Goal: Task Accomplishment & Management: Manage account settings

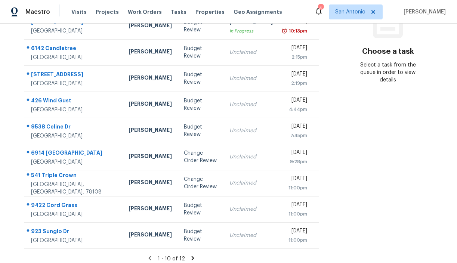
scroll to position [126, 0]
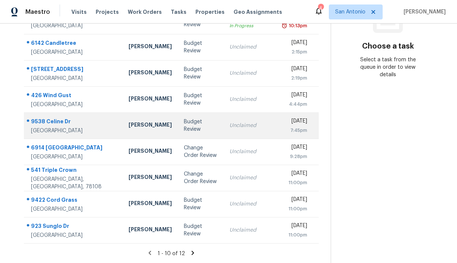
click at [55, 121] on div "9538 Celine Dr" at bounding box center [74, 122] width 86 height 9
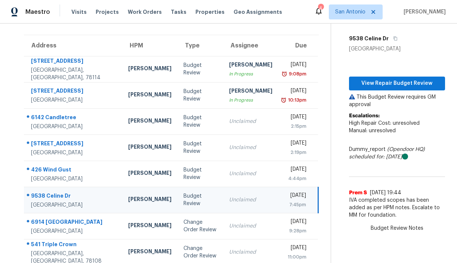
scroll to position [0, 0]
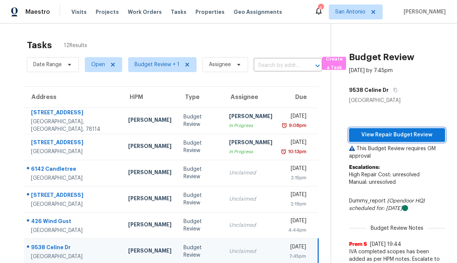
click at [401, 133] on span "View Repair Budget Review" at bounding box center [397, 134] width 84 height 9
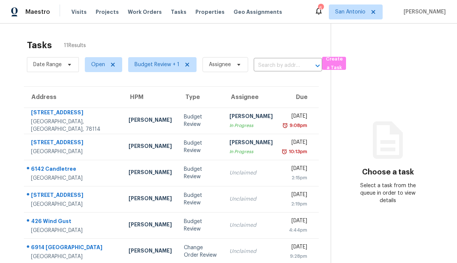
scroll to position [126, 0]
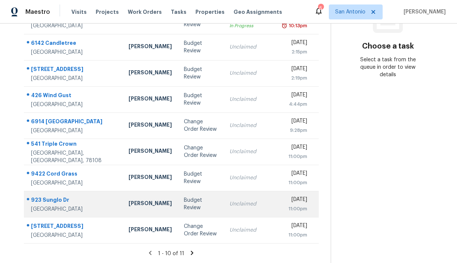
click at [184, 201] on div "Budget Review" at bounding box center [201, 203] width 34 height 15
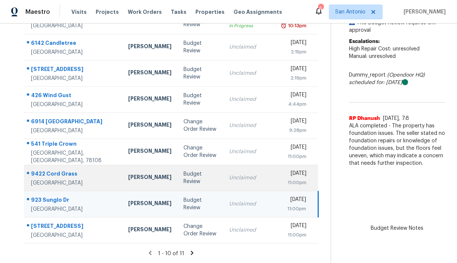
click at [183, 180] on div "Budget Review" at bounding box center [199, 177] width 33 height 15
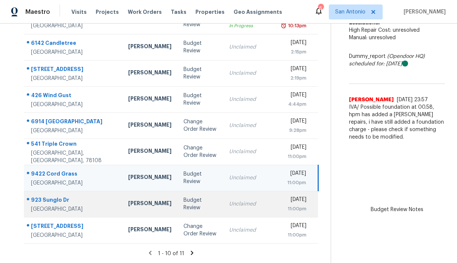
click at [183, 203] on div "Budget Review" at bounding box center [199, 203] width 33 height 15
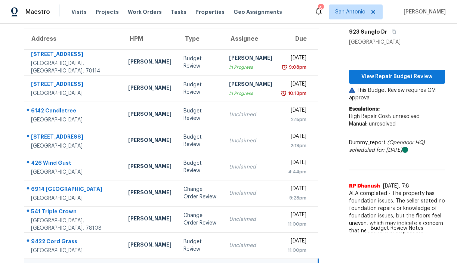
scroll to position [54, 0]
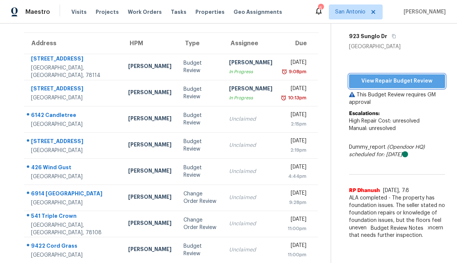
click at [388, 80] on span "View Repair Budget Review" at bounding box center [397, 81] width 84 height 9
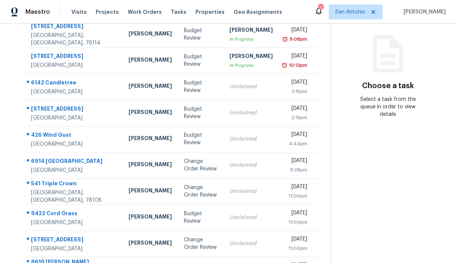
scroll to position [112, 0]
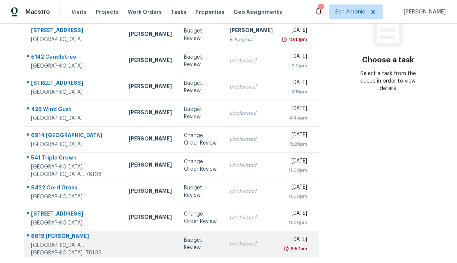
click at [184, 242] on div "Budget Review" at bounding box center [201, 243] width 34 height 15
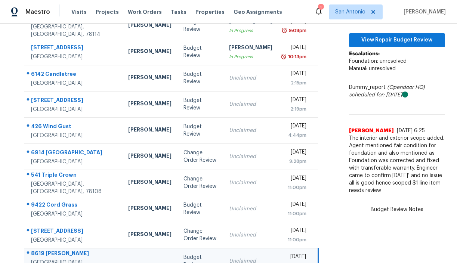
scroll to position [76, 0]
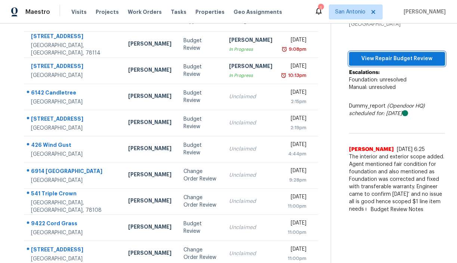
click at [379, 63] on span "View Repair Budget Review" at bounding box center [397, 58] width 84 height 9
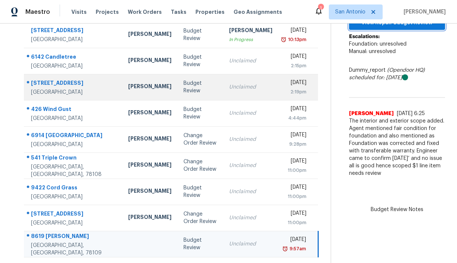
scroll to position [0, 0]
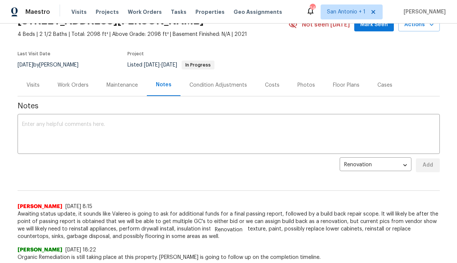
scroll to position [41, 0]
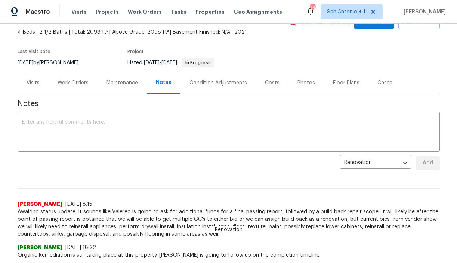
click at [77, 83] on div "Work Orders" at bounding box center [73, 82] width 31 height 7
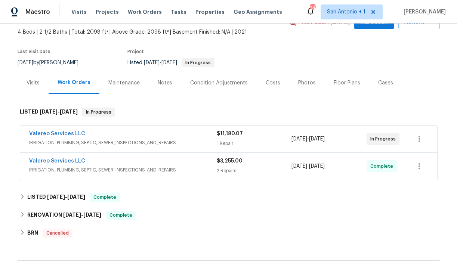
click at [58, 137] on span "Valereo Services LLC" at bounding box center [57, 133] width 56 height 7
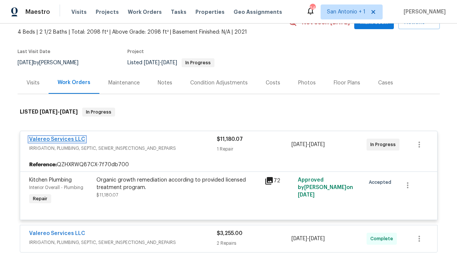
click at [66, 138] on link "Valereo Services LLC" at bounding box center [57, 139] width 56 height 5
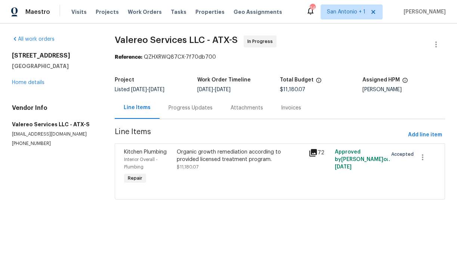
click at [188, 109] on div "Progress Updates" at bounding box center [190, 107] width 44 height 7
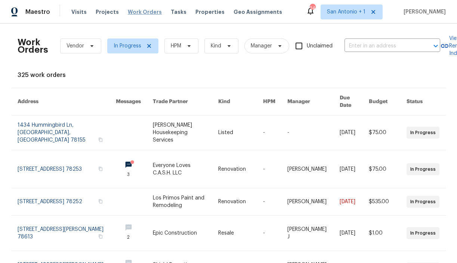
click at [142, 13] on span "Work Orders" at bounding box center [145, 11] width 34 height 7
click at [367, 49] on input "text" at bounding box center [381, 46] width 75 height 12
type input "woodlawn r"
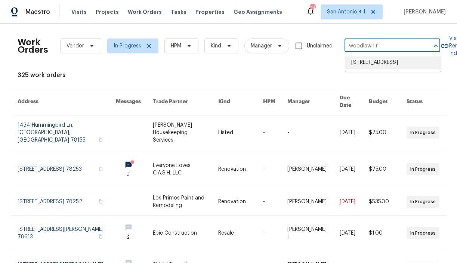
click at [374, 63] on li "[STREET_ADDRESS]" at bounding box center [393, 62] width 96 height 12
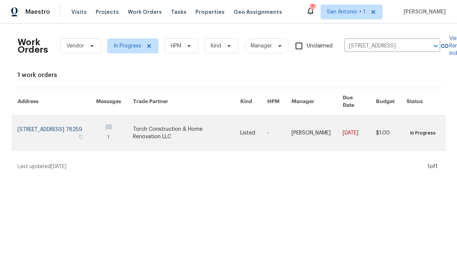
click at [59, 122] on link at bounding box center [57, 132] width 79 height 35
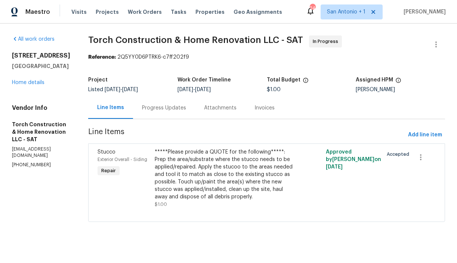
click at [174, 108] on div "Progress Updates" at bounding box center [164, 107] width 44 height 7
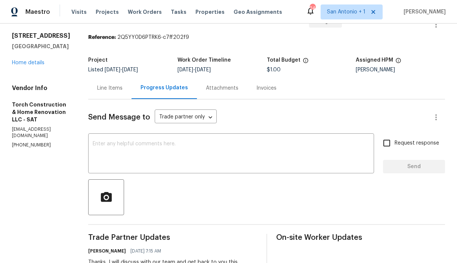
scroll to position [16, 0]
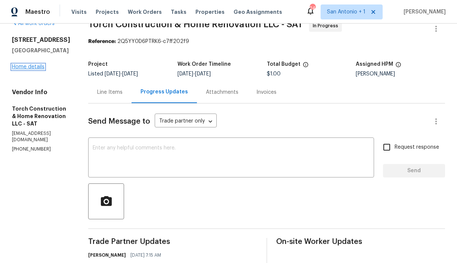
click at [29, 67] on link "Home details" at bounding box center [28, 66] width 32 height 5
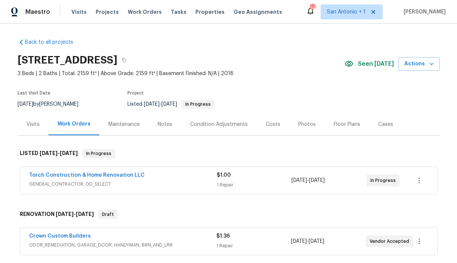
click at [163, 125] on div "Notes" at bounding box center [165, 124] width 15 height 7
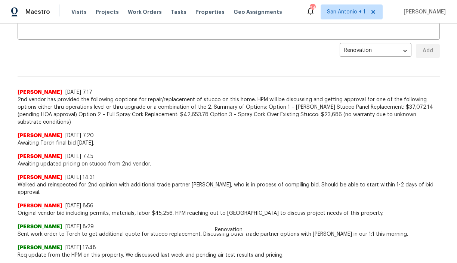
scroll to position [101, 0]
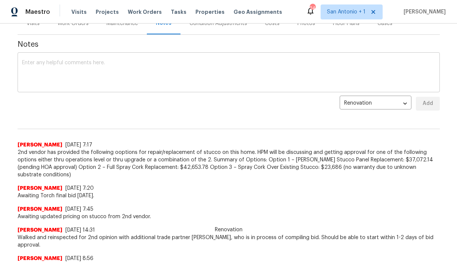
click at [164, 59] on div "x ​" at bounding box center [229, 73] width 422 height 38
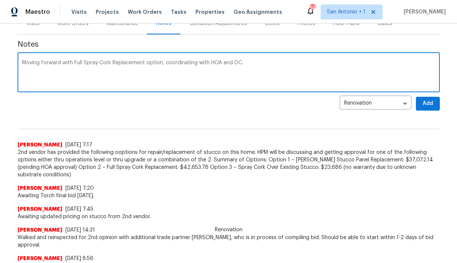
type textarea "Moving forward with Full Spray Cork Replacement option, coordinating with HOA a…"
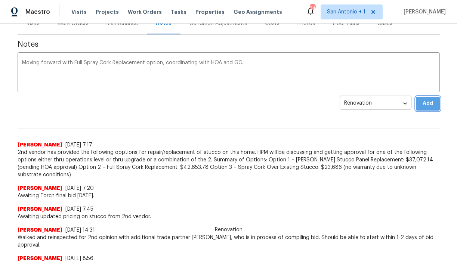
click at [418, 108] on button "Add" at bounding box center [428, 104] width 24 height 14
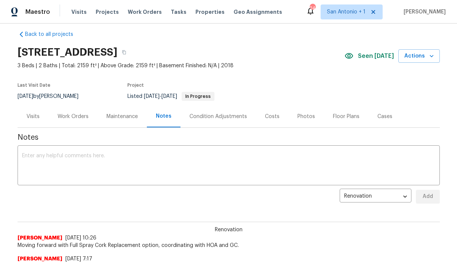
scroll to position [0, 0]
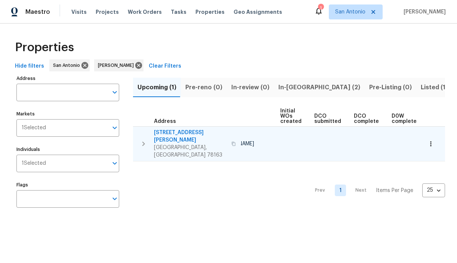
scroll to position [0, 163]
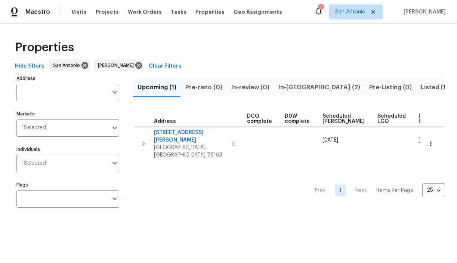
click at [288, 86] on span "In-reno (2)" at bounding box center [319, 87] width 82 height 10
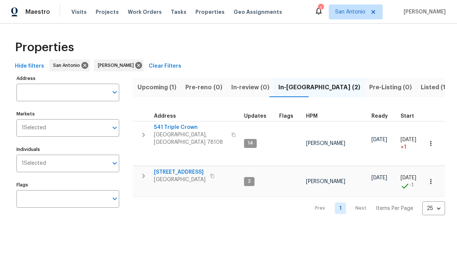
click at [420, 88] on span "Listed (14)" at bounding box center [435, 87] width 31 height 10
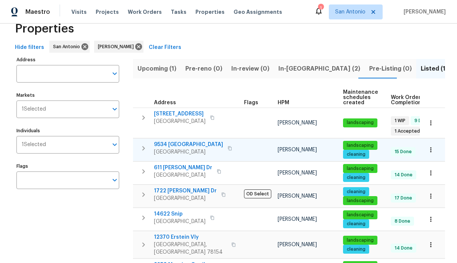
scroll to position [19, 0]
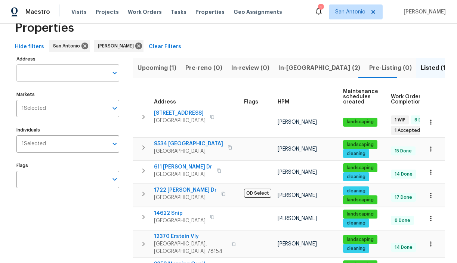
click at [50, 77] on input "Address" at bounding box center [61, 73] width 91 height 18
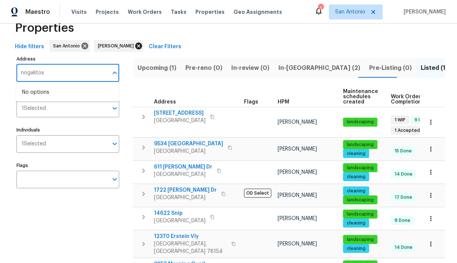
type input "nogalitos"
click at [134, 46] on icon at bounding box center [138, 46] width 8 height 8
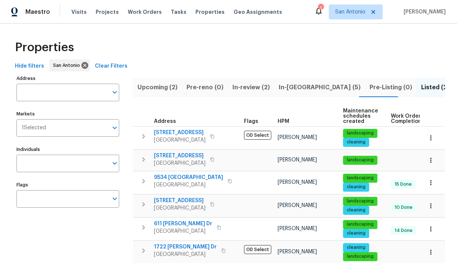
click at [162, 88] on span "Upcoming (2)" at bounding box center [157, 87] width 40 height 10
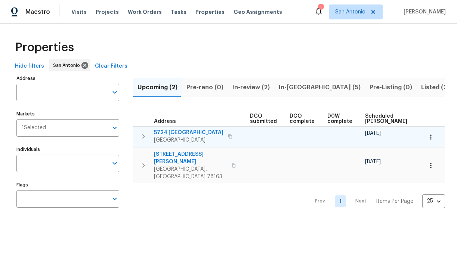
scroll to position [0, 163]
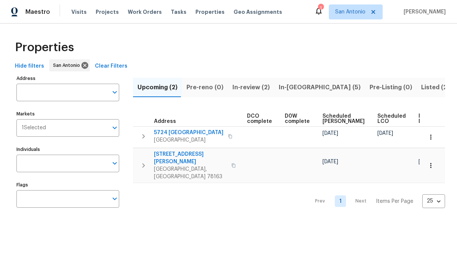
click at [205, 87] on span "Pre-reno (0)" at bounding box center [204, 87] width 37 height 10
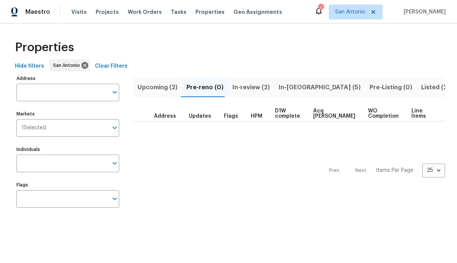
click at [246, 88] on span "In-review (2)" at bounding box center [250, 87] width 37 height 10
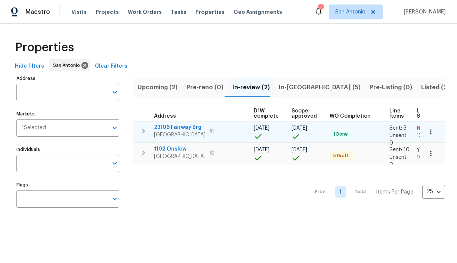
scroll to position [0, 139]
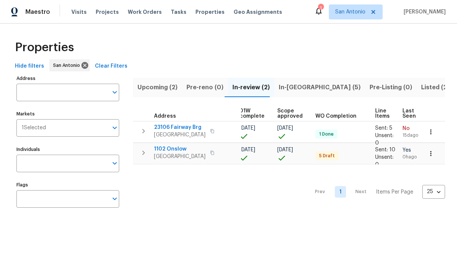
click at [287, 86] on span "In-[GEOGRAPHIC_DATA] (5)" at bounding box center [320, 87] width 82 height 10
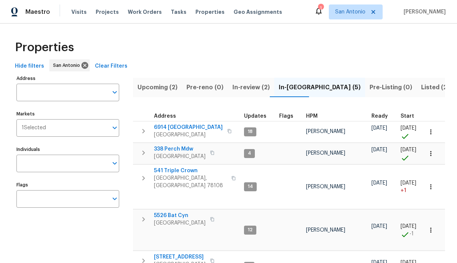
click at [421, 88] on span "Listed (22)" at bounding box center [437, 87] width 32 height 10
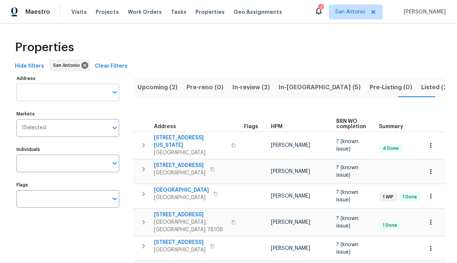
click at [53, 94] on input "Address" at bounding box center [61, 93] width 91 height 18
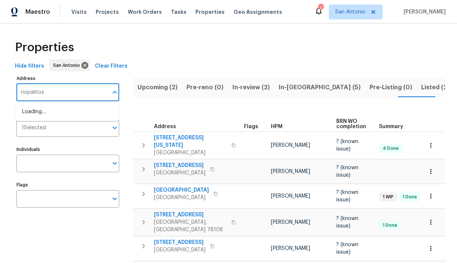
type input "nopalitos"
click at [45, 130] on li "7834 Nopalitos Cv San Antonio TX 78239" at bounding box center [67, 124] width 103 height 12
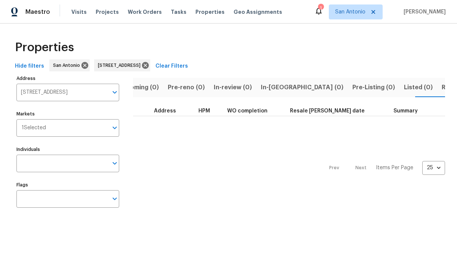
scroll to position [0, 24]
click at [74, 93] on input "7834 Nopalitos Cv San Antonio TX 78239" at bounding box center [61, 93] width 91 height 18
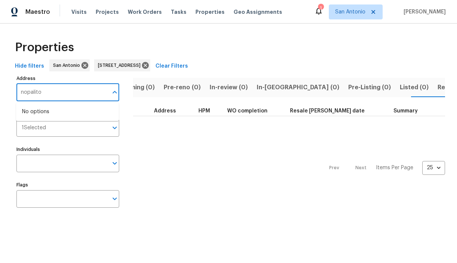
type input "nopalitos"
click at [51, 114] on li "7718 Nopalitos Cv San Antonio TX 78239" at bounding box center [67, 112] width 103 height 12
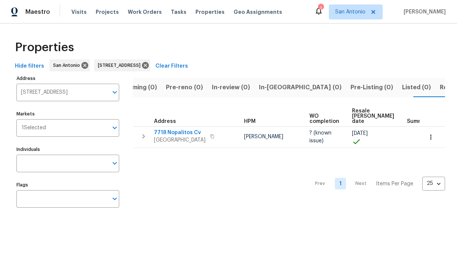
scroll to position [0, 22]
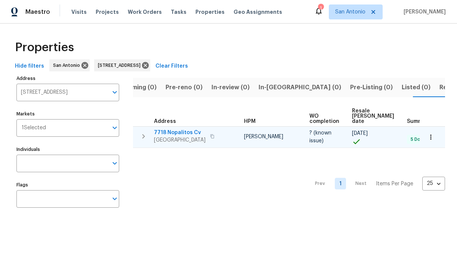
click at [176, 131] on span "7718 Nopalitos Cv" at bounding box center [180, 132] width 52 height 7
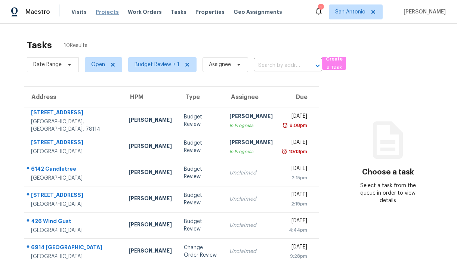
click at [104, 12] on span "Projects" at bounding box center [107, 11] width 23 height 7
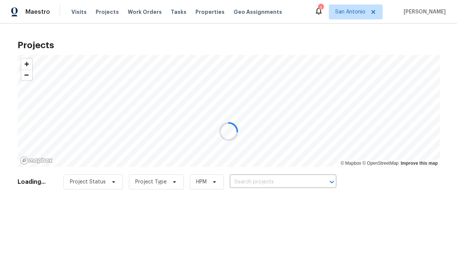
click at [199, 12] on div at bounding box center [228, 131] width 457 height 263
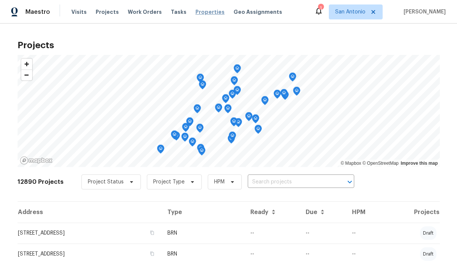
click at [198, 12] on span "Properties" at bounding box center [209, 11] width 29 height 7
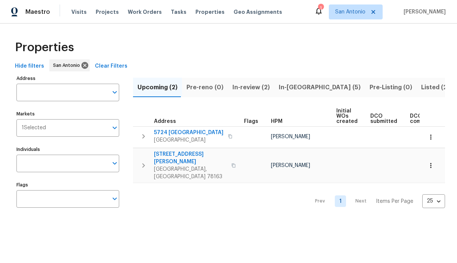
click at [243, 87] on span "In-review (2)" at bounding box center [250, 87] width 37 height 10
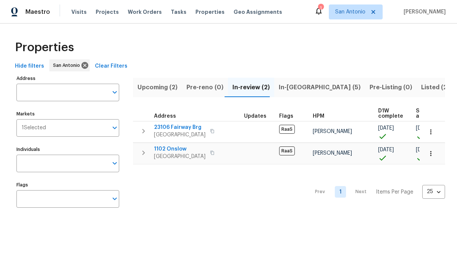
click at [287, 87] on span "In-[GEOGRAPHIC_DATA] (5)" at bounding box center [320, 87] width 82 height 10
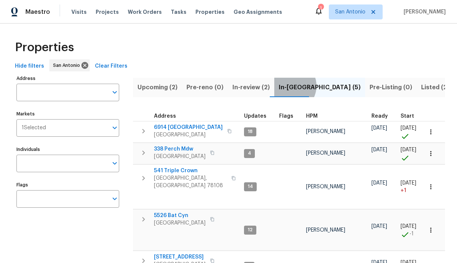
click at [285, 86] on span "In-[GEOGRAPHIC_DATA] (5)" at bounding box center [320, 87] width 82 height 10
click at [246, 88] on span "In-review (2)" at bounding box center [250, 87] width 37 height 10
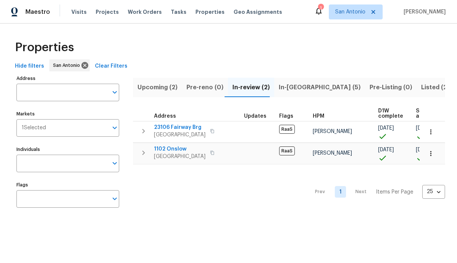
click at [282, 87] on span "In-[GEOGRAPHIC_DATA] (5)" at bounding box center [320, 87] width 82 height 10
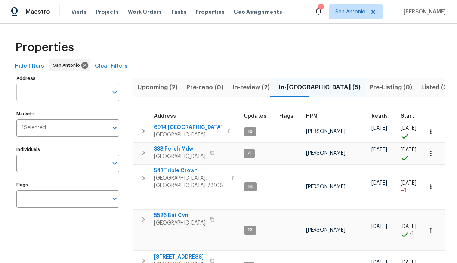
click at [83, 94] on input "Address" at bounding box center [61, 93] width 91 height 18
click at [123, 77] on div "Address Address Markets 1 Selected Markets Individuals Individuals Flags Flags" at bounding box center [72, 186] width 112 height 227
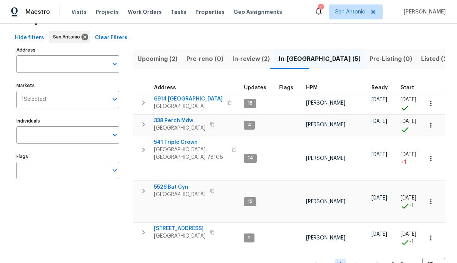
scroll to position [29, 0]
click at [247, 60] on span "In-review (2)" at bounding box center [250, 58] width 37 height 10
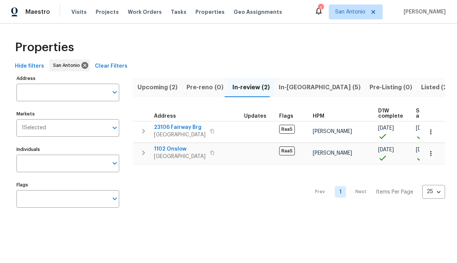
click at [285, 88] on span "In-[GEOGRAPHIC_DATA] (5)" at bounding box center [320, 87] width 82 height 10
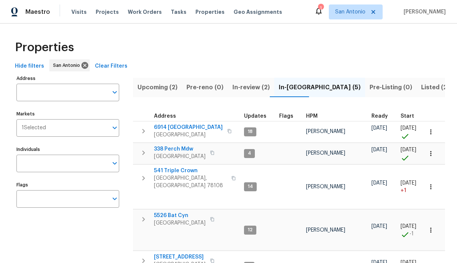
click at [161, 87] on span "Upcoming (2)" at bounding box center [157, 87] width 40 height 10
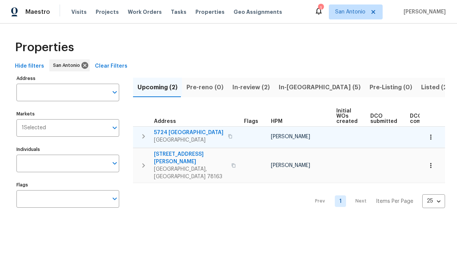
scroll to position [0, 163]
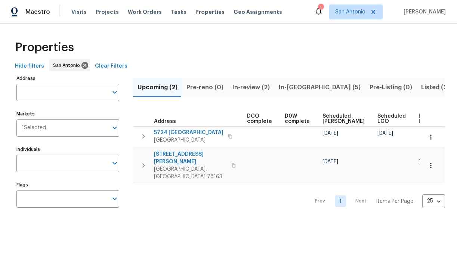
click at [248, 88] on span "In-review (2)" at bounding box center [250, 87] width 37 height 10
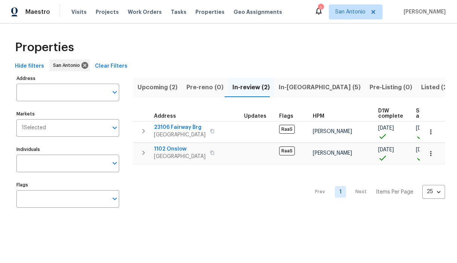
click at [158, 87] on span "Upcoming (2)" at bounding box center [157, 87] width 40 height 10
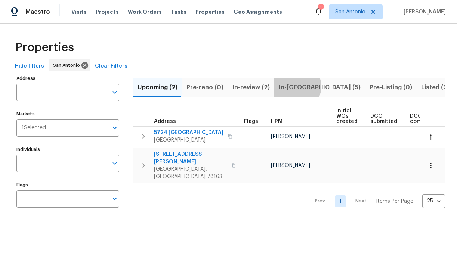
click at [292, 86] on span "In-[GEOGRAPHIC_DATA] (5)" at bounding box center [320, 87] width 82 height 10
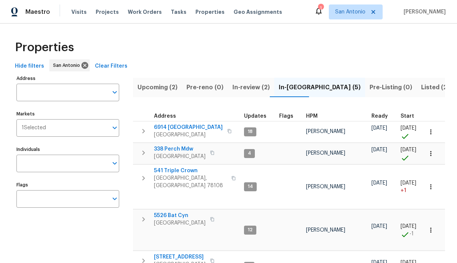
click at [421, 88] on span "Listed (22)" at bounding box center [437, 87] width 32 height 10
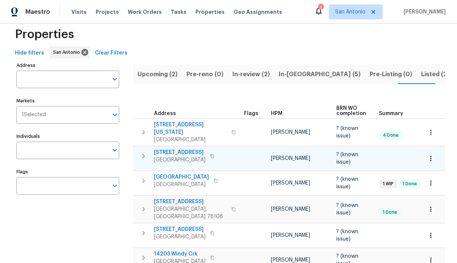
scroll to position [12, 0]
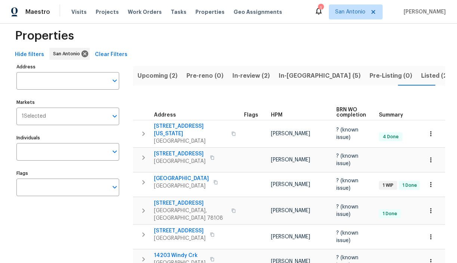
click at [421, 77] on span "Listed (22)" at bounding box center [437, 76] width 32 height 10
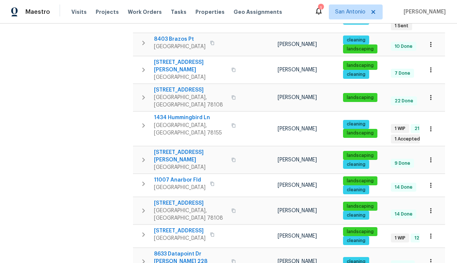
scroll to position [428, 0]
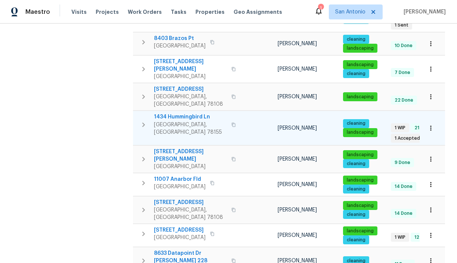
click at [183, 113] on span "1434 Hummingbird Ln" at bounding box center [190, 116] width 73 height 7
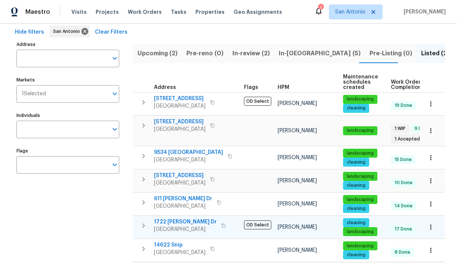
scroll to position [28, 0]
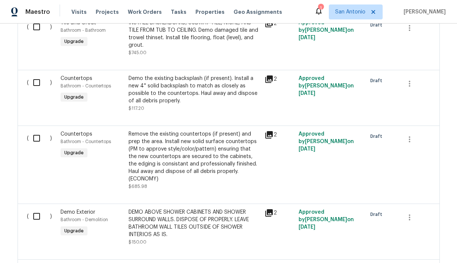
scroll to position [640, 0]
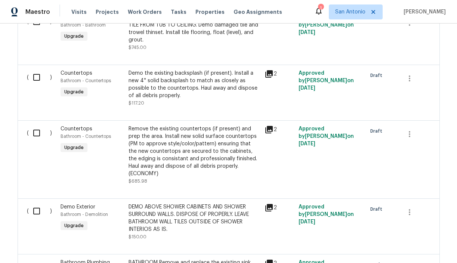
click at [269, 70] on icon at bounding box center [268, 73] width 7 height 7
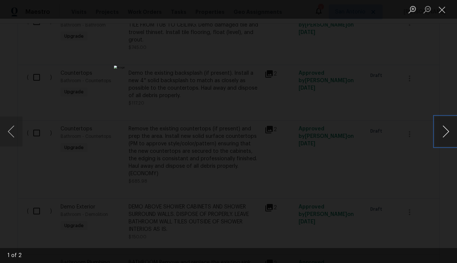
click at [445, 131] on button "Next image" at bounding box center [445, 131] width 22 height 30
click at [442, 9] on button "Close lightbox" at bounding box center [441, 9] width 15 height 13
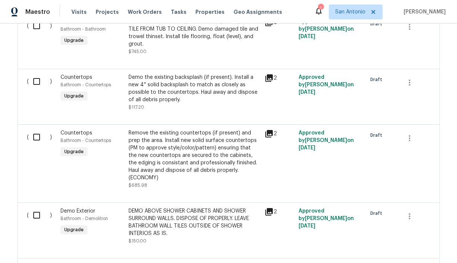
scroll to position [594, 0]
